Goal: Participate in discussion

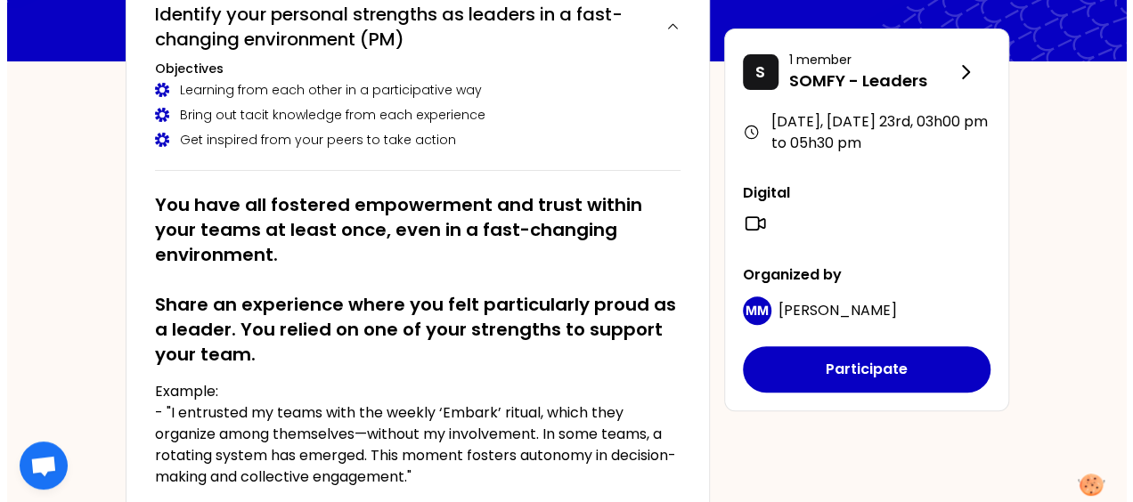
scroll to position [201, 0]
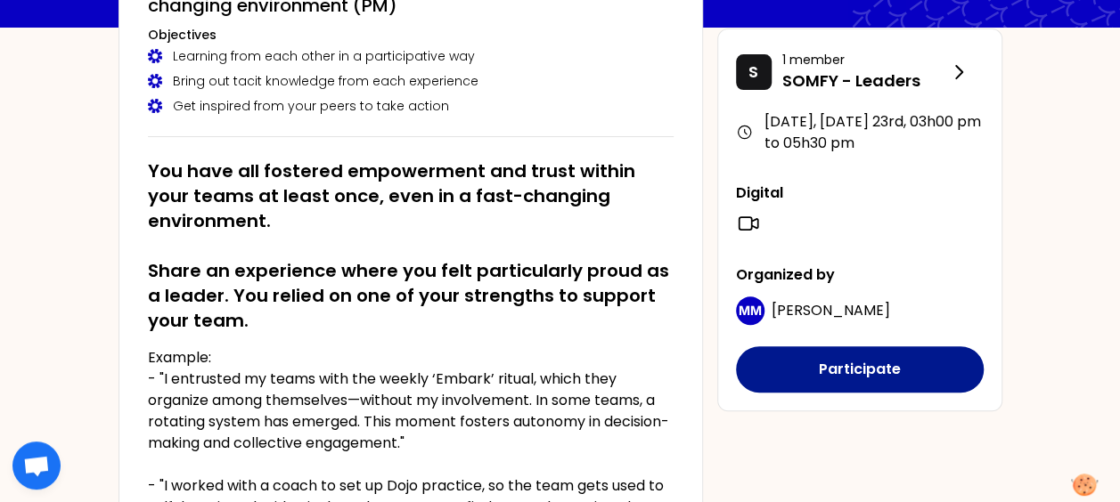
click at [820, 362] on button "Participate" at bounding box center [860, 369] width 248 height 46
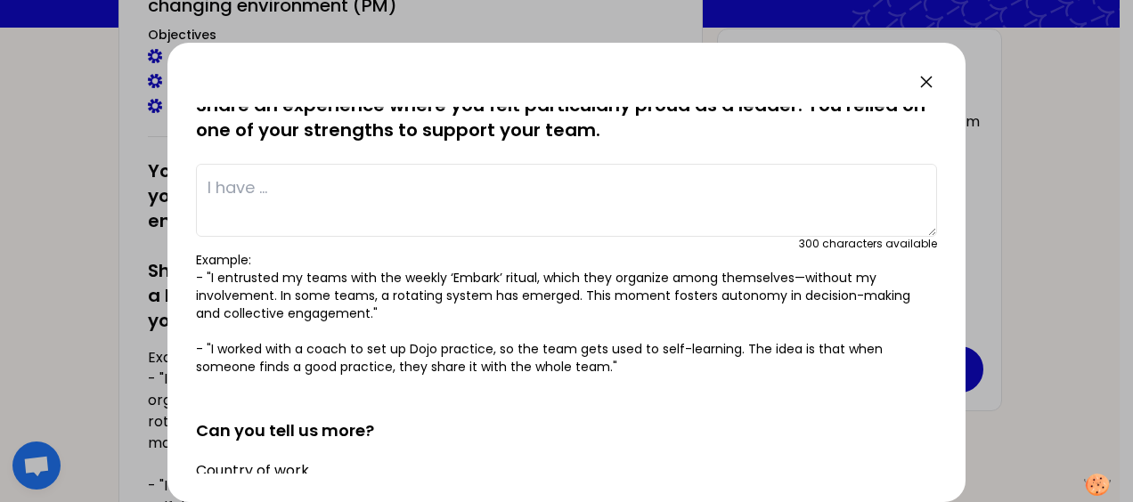
scroll to position [0, 0]
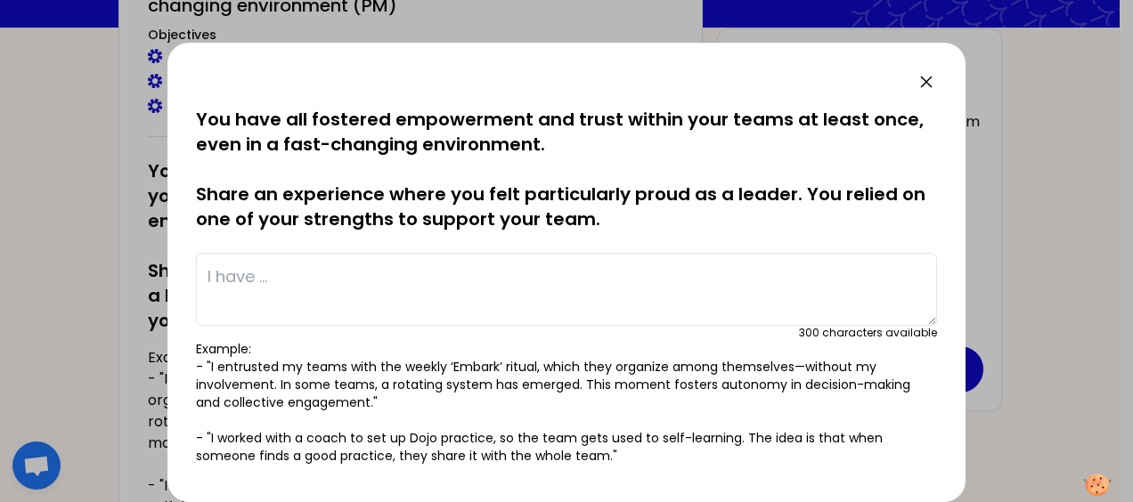
click at [294, 268] on textarea at bounding box center [566, 289] width 741 height 73
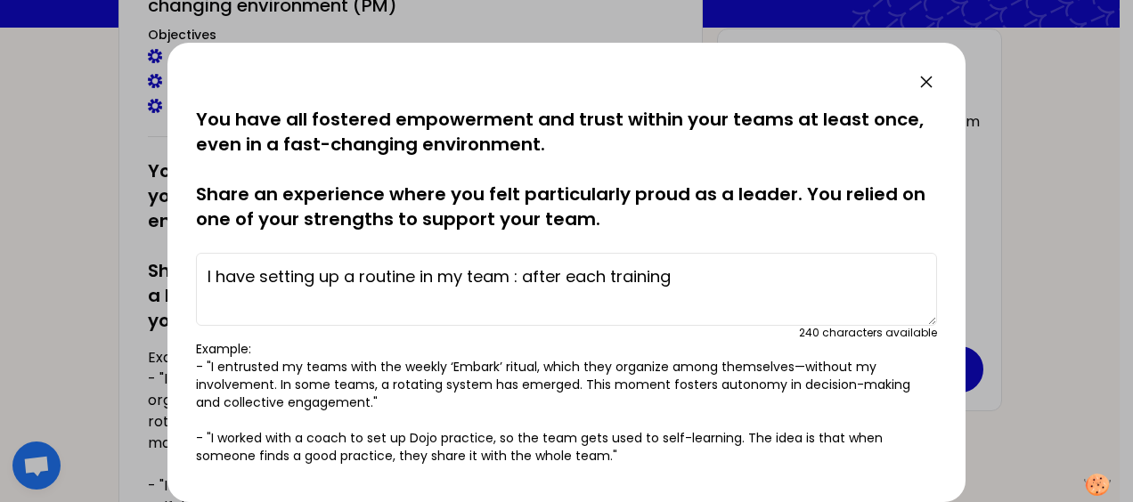
click at [311, 276] on textarea "I have setting up a routine in my team : after each training" at bounding box center [566, 289] width 741 height 73
click at [659, 273] on textarea "I have set up a routine in my team : after each training" at bounding box center [566, 289] width 741 height 73
click at [579, 276] on textarea "I have set up a routine in my team : after each training" at bounding box center [566, 289] width 741 height 73
click at [662, 278] on textarea "I have set up a routine in my team : after each training" at bounding box center [566, 289] width 741 height 73
type textarea "I have set up a routine in my team : after each training they"
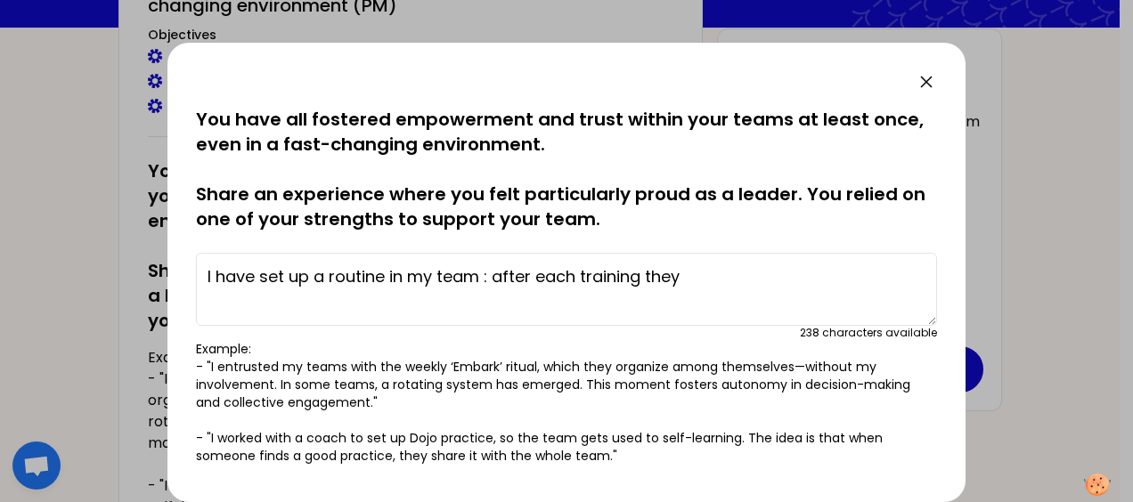
drag, startPoint x: 636, startPoint y: 269, endPoint x: 436, endPoint y: 236, distance: 202.2
click at [422, 228] on div "saved You have all fostered empowerment and trust within your teams at least on…" at bounding box center [566, 286] width 741 height 358
click at [714, 281] on textarea "I have set up a routine in my team : after each training they" at bounding box center [566, 289] width 741 height 73
drag, startPoint x: 718, startPoint y: 269, endPoint x: -4, endPoint y: 271, distance: 721.5
click at [0, 271] on html "DS [DATE], [DATE] 23rd to 03h00 pm Identify your personal strengths as leaders …" at bounding box center [566, 50] width 1133 height 502
